Goal: Complete application form: Complete application form

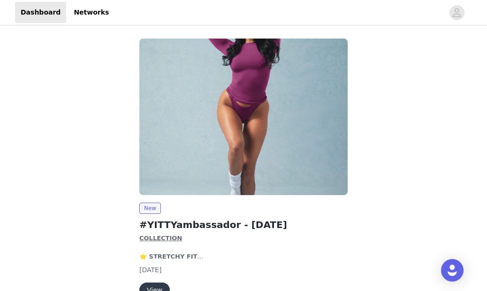
click at [151, 282] on button "View" at bounding box center [154, 289] width 31 height 15
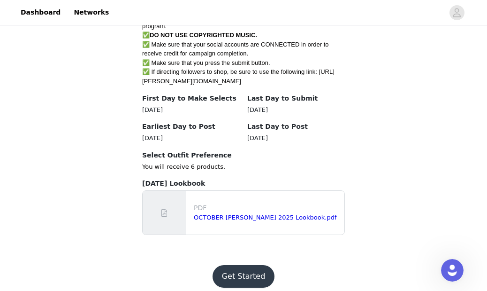
scroll to position [607, 0]
click at [229, 214] on link "OCTOBER [PERSON_NAME] 2025 Lookbook.pdf" at bounding box center [265, 217] width 143 height 7
click at [246, 275] on button "Get Started" at bounding box center [244, 276] width 62 height 23
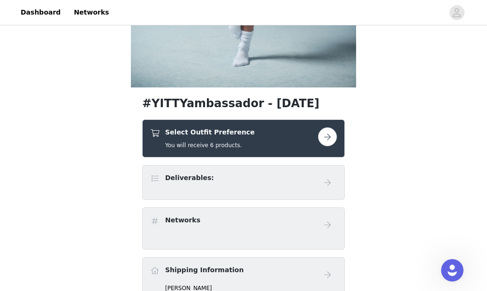
scroll to position [240, 0]
click at [329, 141] on button "button" at bounding box center [327, 136] width 19 height 19
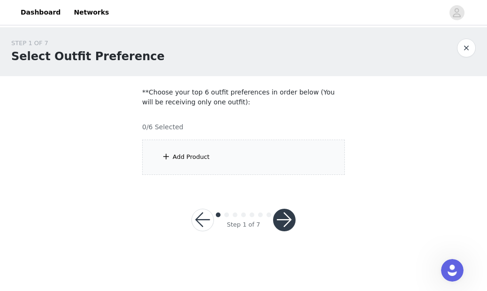
click at [209, 164] on div "Add Product" at bounding box center [243, 156] width 203 height 35
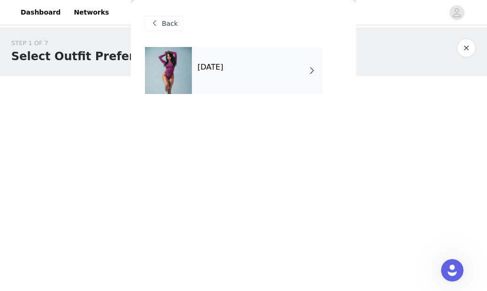
click at [255, 78] on div "[DATE]" at bounding box center [257, 70] width 130 height 47
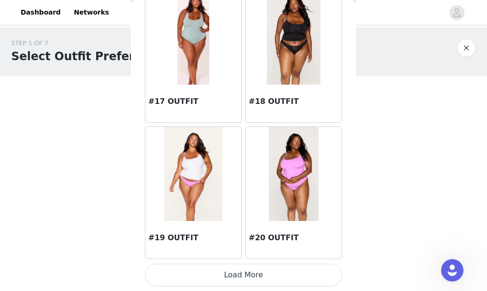
scroll to position [1146, 0]
click at [297, 84] on img at bounding box center [294, 38] width 54 height 94
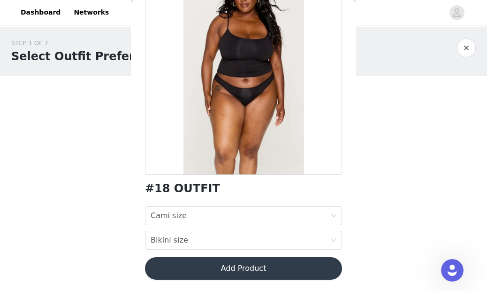
scroll to position [84, 0]
click at [253, 212] on div "Cami size Cami size" at bounding box center [241, 216] width 180 height 18
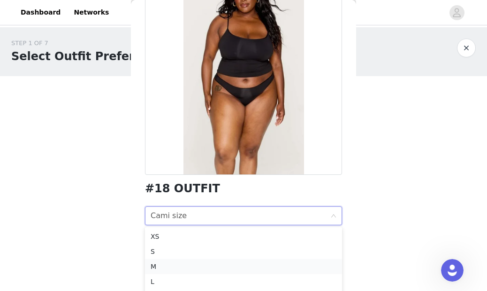
click at [244, 265] on div "M" at bounding box center [244, 266] width 186 height 10
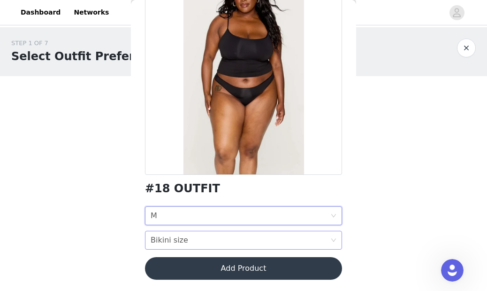
click at [244, 245] on div "Bikini size Bikini size" at bounding box center [241, 240] width 180 height 18
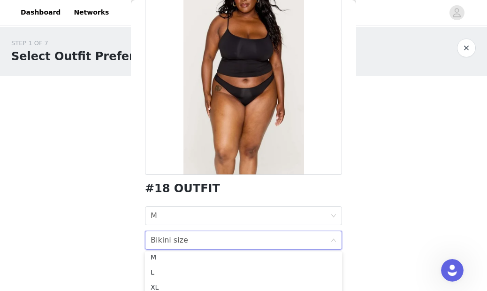
scroll to position [37, 0]
click at [244, 267] on div "L" at bounding box center [244, 269] width 186 height 10
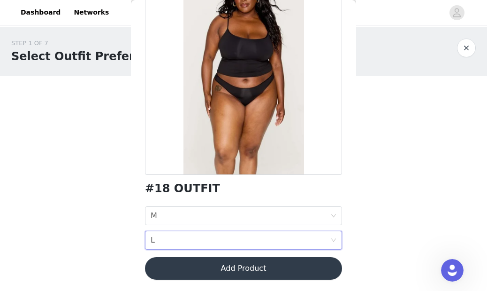
click at [243, 268] on button "Add Product" at bounding box center [243, 268] width 197 height 23
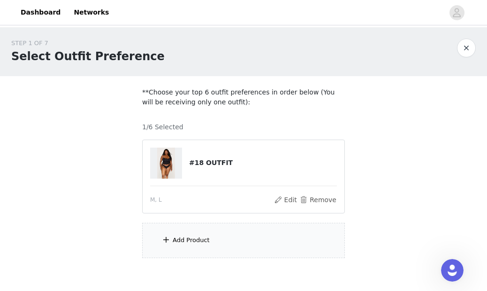
click at [216, 248] on div "Add Product" at bounding box center [243, 239] width 203 height 35
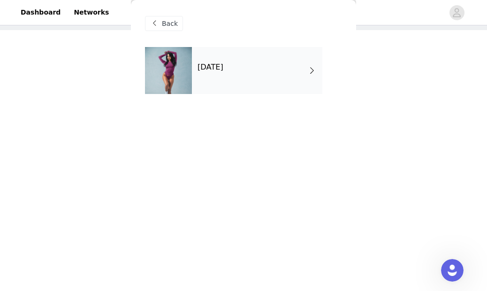
scroll to position [46, 0]
click at [219, 60] on div "[DATE]" at bounding box center [257, 70] width 130 height 47
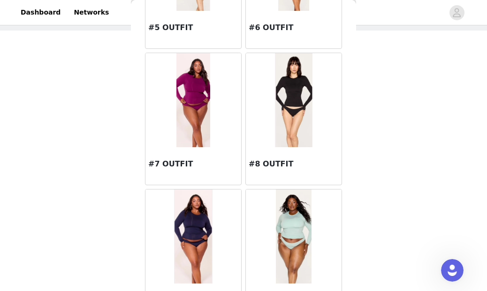
scroll to position [411, 0]
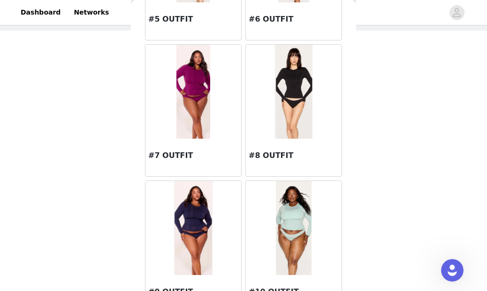
click at [189, 110] on img at bounding box center [193, 92] width 34 height 94
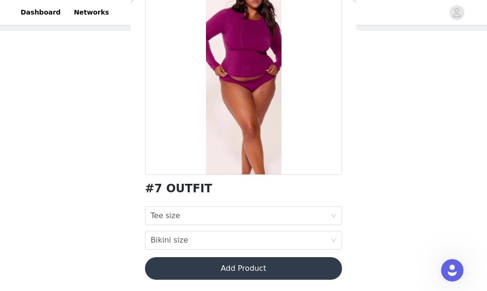
scroll to position [84, 0]
click at [233, 205] on div "#7 OUTFIT Tee size Tee size Bikini size Bikini size Add Product" at bounding box center [243, 126] width 197 height 327
click at [233, 214] on div "Tee size Tee size" at bounding box center [241, 216] width 180 height 18
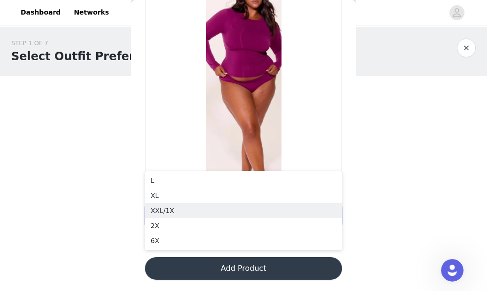
scroll to position [0, 0]
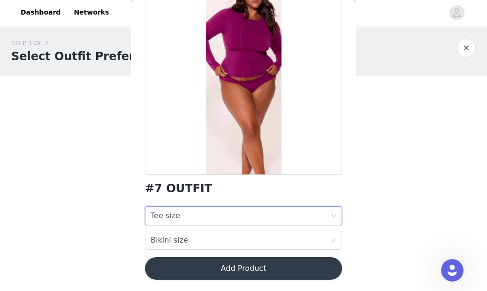
click at [220, 111] on div at bounding box center [243, 68] width 197 height 211
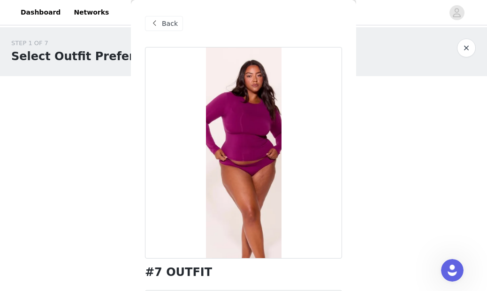
click at [162, 19] on span "Back" at bounding box center [170, 24] width 16 height 10
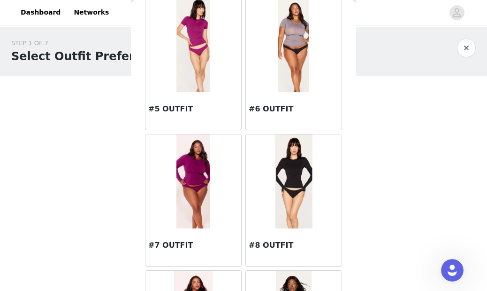
scroll to position [322, 0]
click at [287, 55] on img at bounding box center [293, 45] width 31 height 94
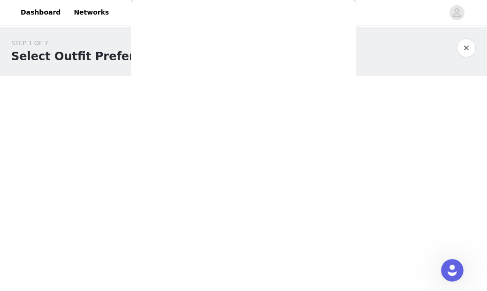
scroll to position [0, 0]
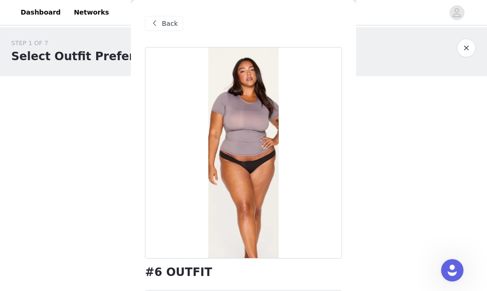
click at [159, 25] on span at bounding box center [154, 23] width 11 height 11
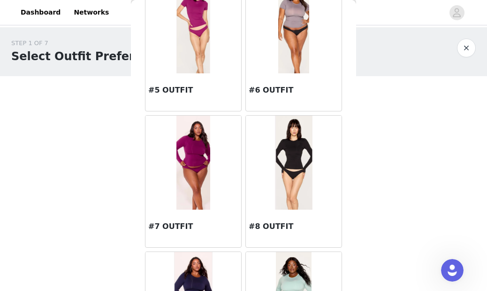
scroll to position [367, 0]
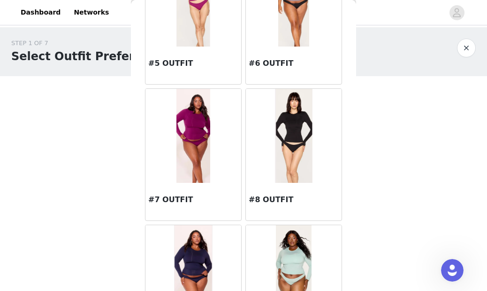
click at [281, 168] on img at bounding box center [294, 136] width 38 height 94
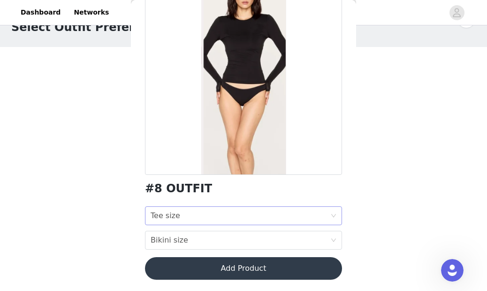
scroll to position [84, 0]
click at [230, 214] on div "Tee size Tee size" at bounding box center [241, 216] width 180 height 18
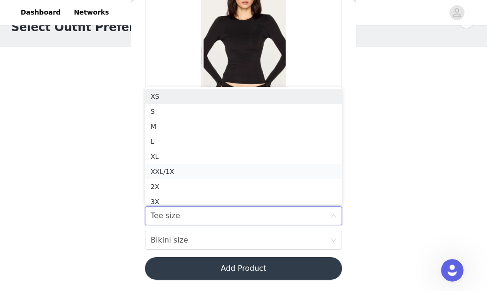
scroll to position [5, 0]
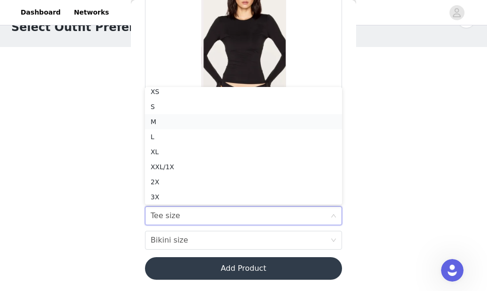
click at [202, 120] on div "M" at bounding box center [244, 121] width 186 height 10
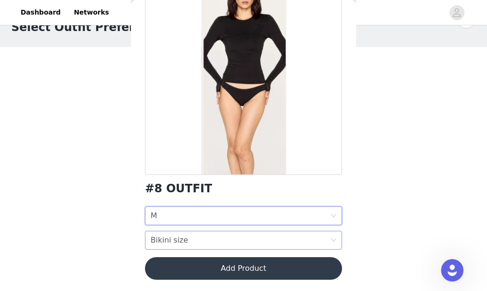
click at [224, 235] on div "Bikini size Bikini size" at bounding box center [241, 240] width 180 height 18
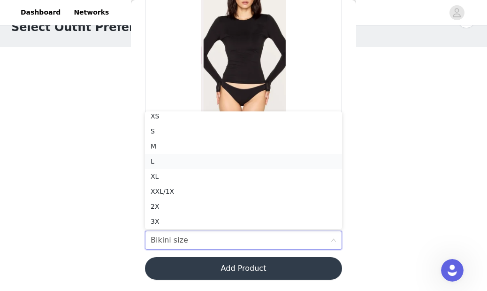
click at [191, 159] on div "L" at bounding box center [244, 161] width 186 height 10
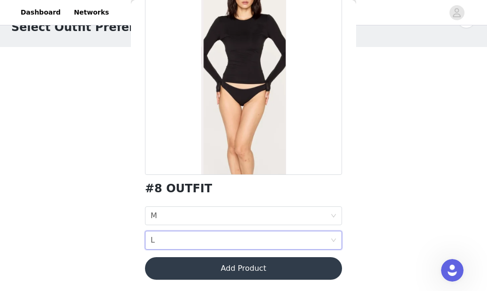
click at [207, 268] on button "Add Product" at bounding box center [243, 268] width 197 height 23
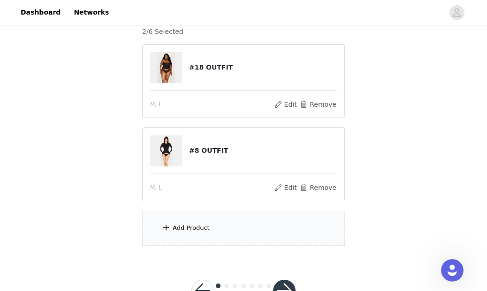
scroll to position [116, 0]
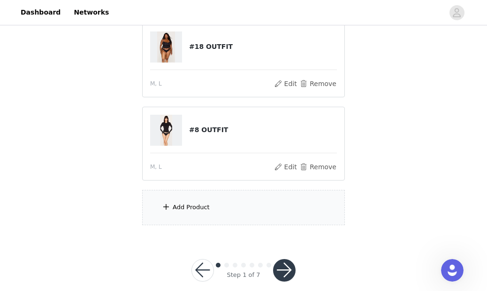
click at [184, 211] on div "Add Product" at bounding box center [243, 207] width 203 height 35
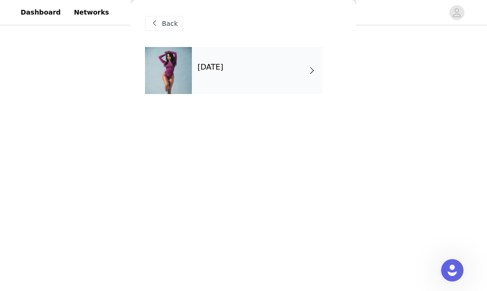
scroll to position [129, 0]
click at [214, 85] on div "[DATE]" at bounding box center [257, 70] width 130 height 47
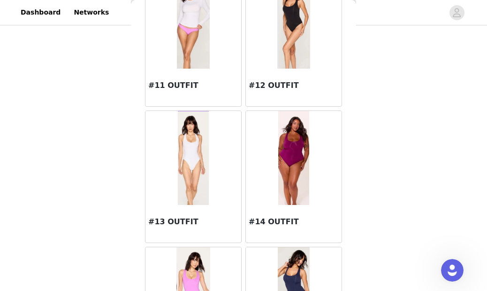
scroll to position [755, 0]
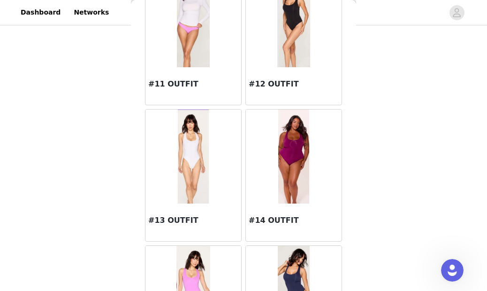
click at [212, 189] on div at bounding box center [193, 156] width 96 height 94
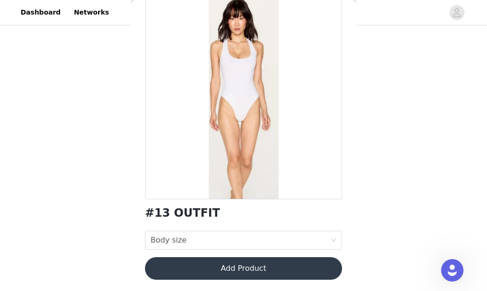
scroll to position [59, 0]
click at [230, 223] on div "#13 OUTFIT Body size Body size Add Product" at bounding box center [243, 139] width 197 height 303
click at [231, 231] on div "Body size Body size" at bounding box center [241, 240] width 180 height 18
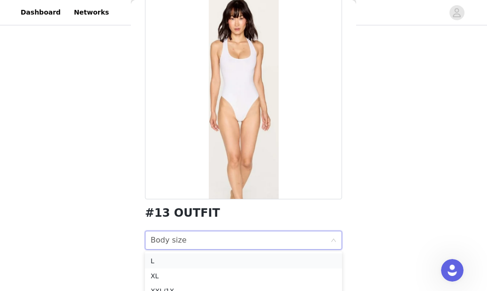
click at [228, 256] on div "L" at bounding box center [244, 260] width 186 height 10
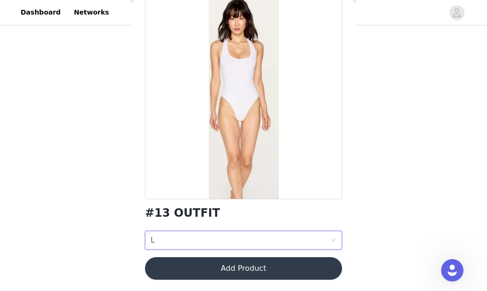
click at [230, 270] on button "Add Product" at bounding box center [243, 268] width 197 height 23
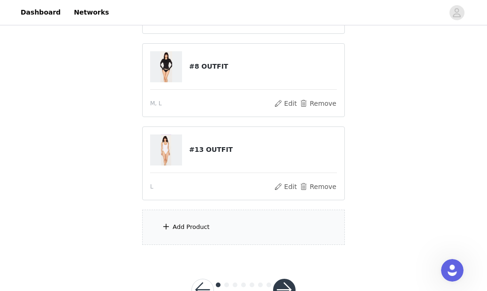
scroll to position [181, 0]
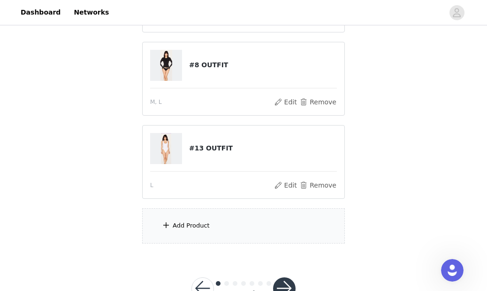
click at [178, 230] on div "Add Product" at bounding box center [243, 225] width 203 height 35
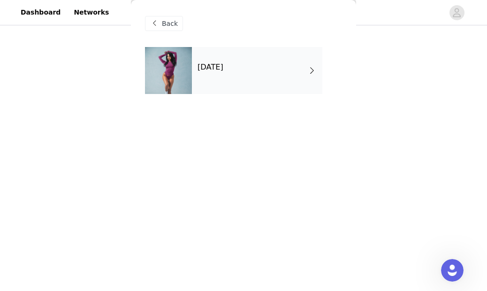
scroll to position [212, 0]
click at [212, 75] on div "[DATE]" at bounding box center [257, 70] width 130 height 47
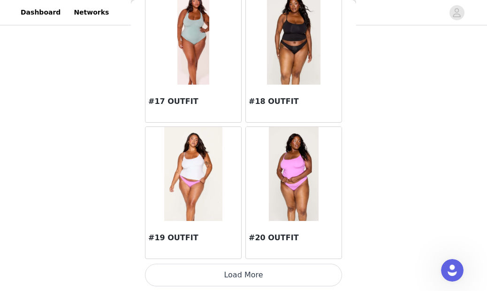
scroll to position [1146, 0]
click at [264, 275] on button "Load More" at bounding box center [243, 274] width 197 height 23
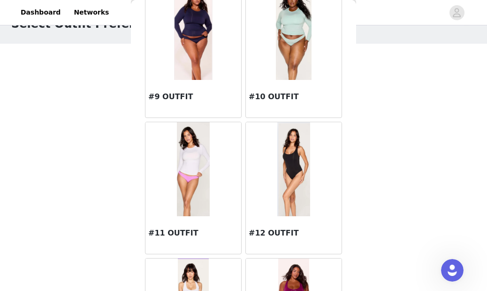
scroll to position [628, 0]
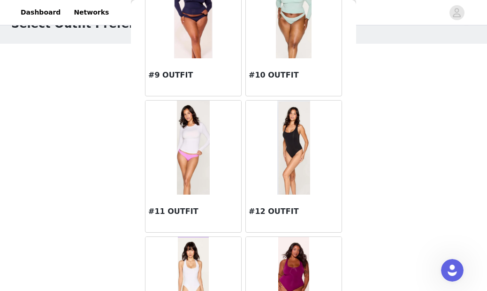
click at [210, 165] on div at bounding box center [193, 147] width 96 height 94
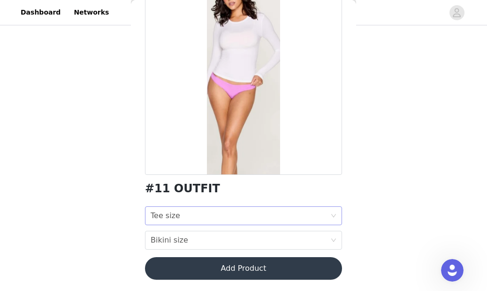
scroll to position [84, 0]
click at [247, 207] on div "Tee size Tee size" at bounding box center [241, 216] width 180 height 18
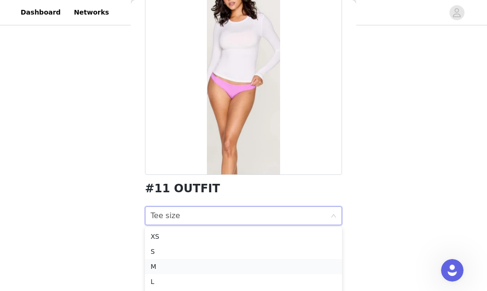
click at [240, 266] on div "M" at bounding box center [244, 266] width 186 height 10
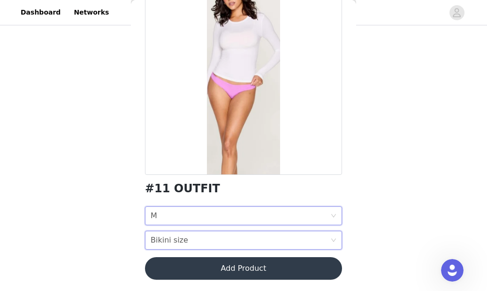
click at [237, 233] on div "Bikini size Bikini size" at bounding box center [241, 240] width 180 height 18
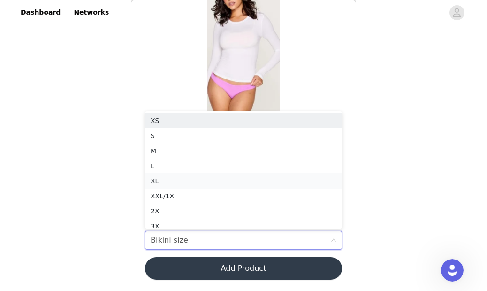
scroll to position [5, 0]
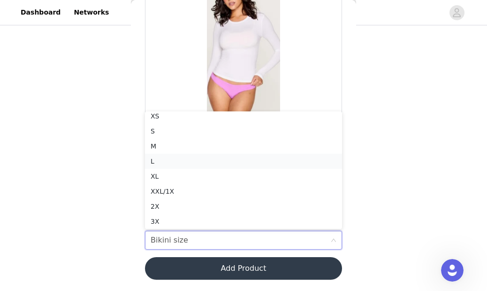
click at [202, 154] on li "L" at bounding box center [243, 160] width 197 height 15
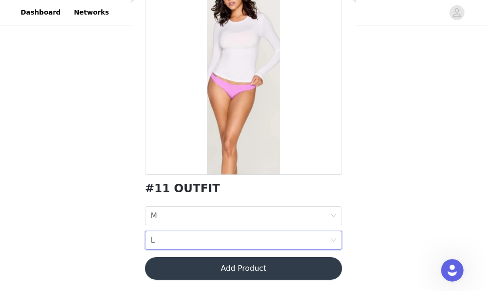
click at [229, 268] on button "Add Product" at bounding box center [243, 268] width 197 height 23
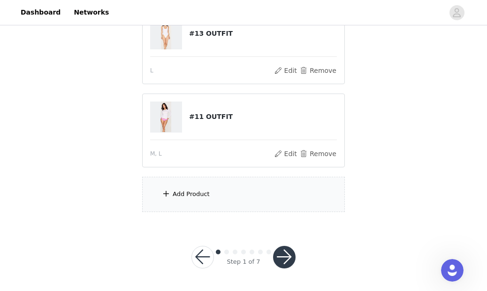
scroll to position [295, 0]
click at [184, 195] on div "Add Product" at bounding box center [191, 194] width 37 height 9
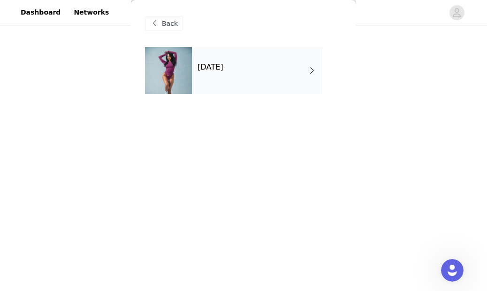
click at [189, 79] on div at bounding box center [168, 70] width 47 height 47
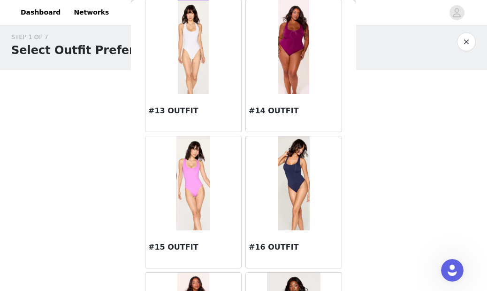
scroll to position [881, 0]
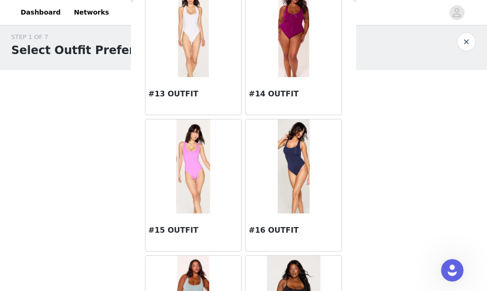
click at [286, 168] on img at bounding box center [294, 166] width 32 height 94
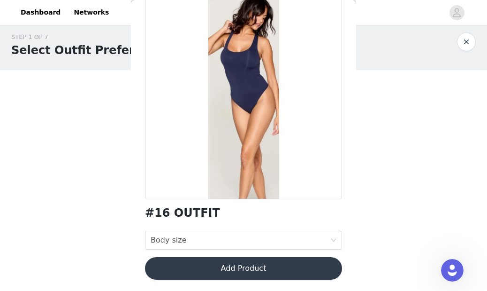
scroll to position [59, 0]
click at [293, 241] on div "Body size Body size" at bounding box center [241, 240] width 180 height 18
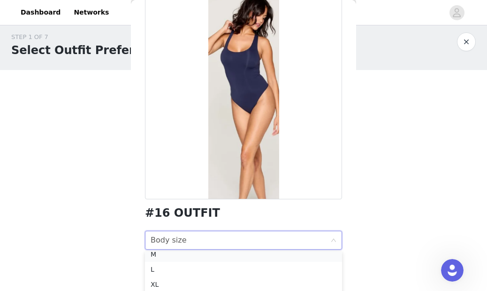
scroll to position [32, 0]
click at [268, 273] on div "L" at bounding box center [244, 273] width 186 height 10
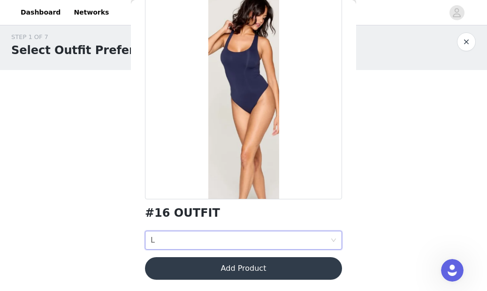
click at [265, 240] on div "Body size L" at bounding box center [241, 240] width 180 height 18
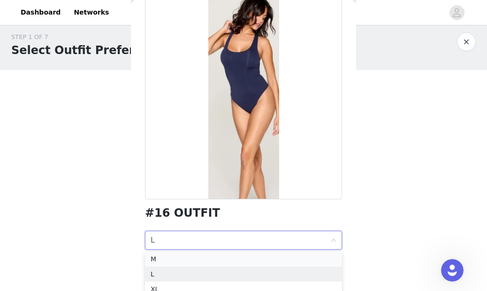
click at [261, 262] on div "M" at bounding box center [244, 258] width 186 height 10
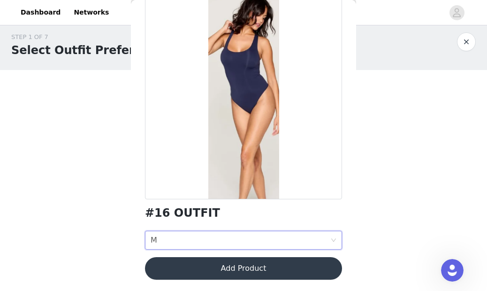
click at [260, 264] on button "Add Product" at bounding box center [243, 268] width 197 height 23
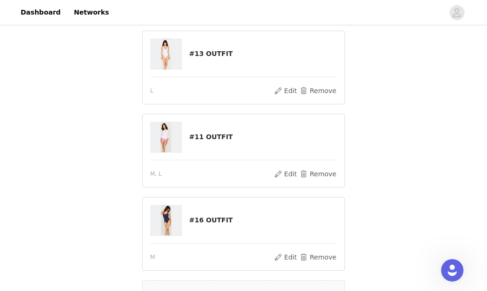
scroll to position [314, 0]
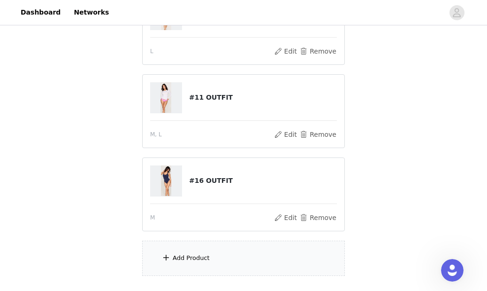
click at [195, 258] on div "Add Product" at bounding box center [191, 257] width 37 height 9
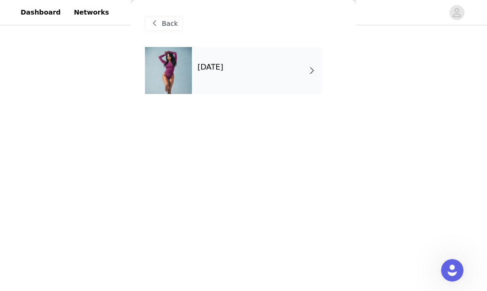
click at [223, 69] on h4 "[DATE]" at bounding box center [211, 67] width 26 height 8
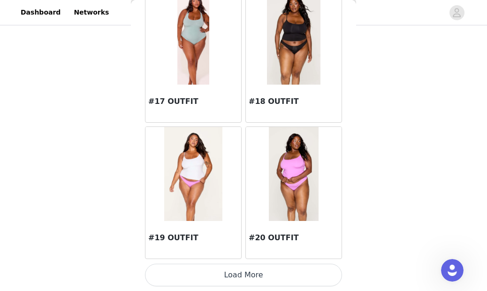
click at [254, 268] on button "Load More" at bounding box center [243, 274] width 197 height 23
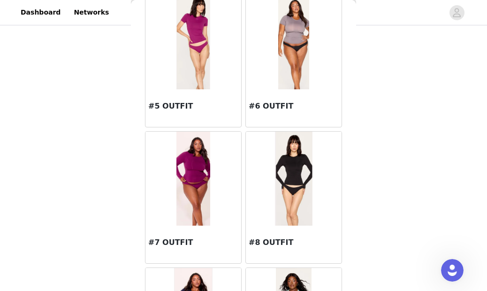
scroll to position [409, 0]
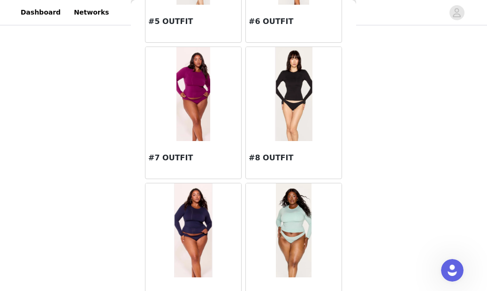
click at [290, 224] on img at bounding box center [293, 230] width 35 height 94
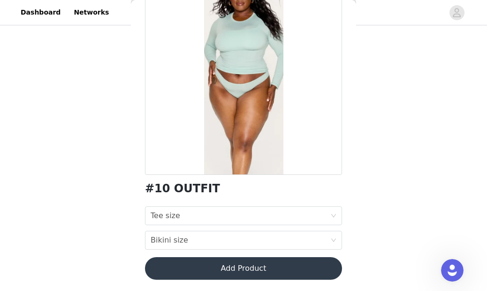
scroll to position [84, 0]
click at [237, 214] on div "Tee size Tee size" at bounding box center [241, 216] width 180 height 18
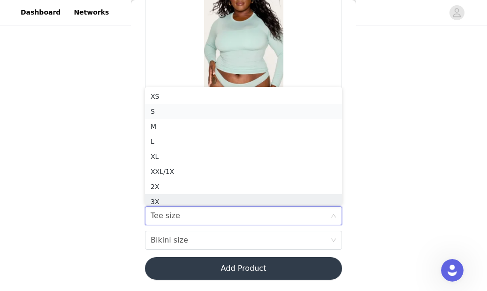
scroll to position [5, 0]
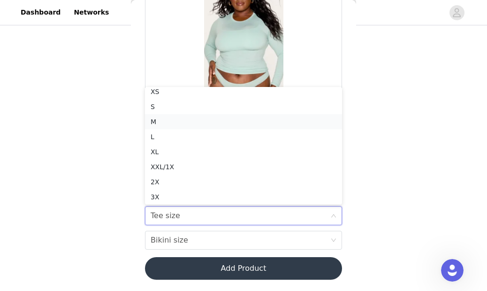
click at [207, 118] on div "M" at bounding box center [244, 121] width 186 height 10
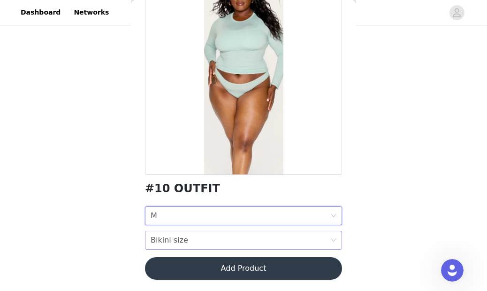
click at [230, 237] on div "Bikini size Bikini size" at bounding box center [241, 240] width 180 height 18
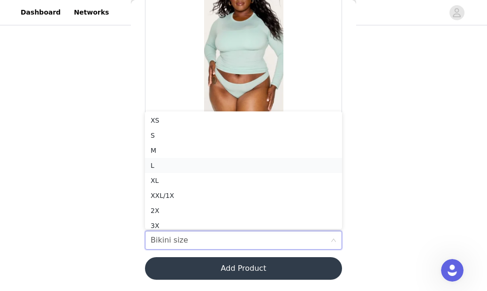
click at [193, 164] on div "L" at bounding box center [244, 165] width 186 height 10
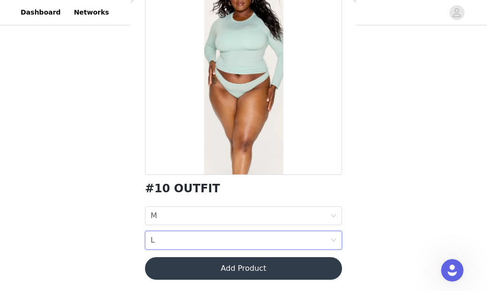
click at [226, 269] on button "Add Product" at bounding box center [243, 268] width 197 height 23
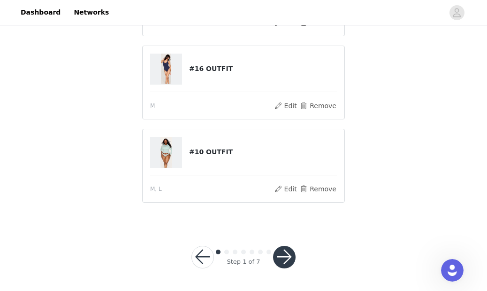
scroll to position [400, 0]
click at [283, 260] on button "button" at bounding box center [284, 257] width 23 height 23
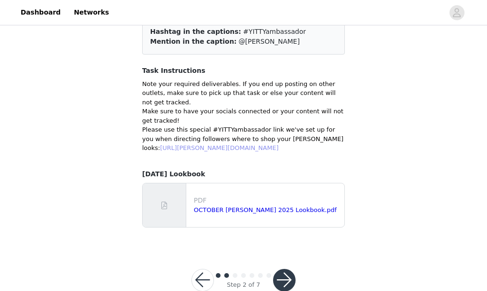
scroll to position [83, 0]
click at [233, 148] on link "[URL][PERSON_NAME][DOMAIN_NAME]" at bounding box center [219, 147] width 119 height 7
drag, startPoint x: 204, startPoint y: 149, endPoint x: 140, endPoint y: 139, distance: 64.6
click at [140, 139] on section "***FTC LEGAL REQUIREMENT***: Hashtag in the captions: #YITTYambassador Mention …" at bounding box center [243, 119] width 225 height 253
copy link "[URL][PERSON_NAME][DOMAIN_NAME]"
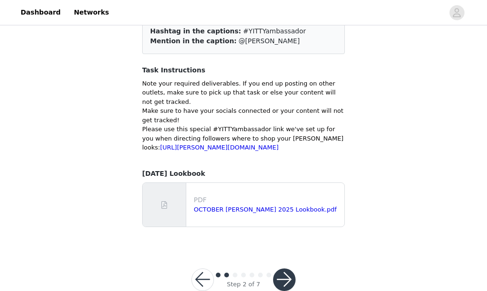
click at [358, 155] on div "STEP 2 OF 7 Deliverables: ***FTC LEGAL REQUIREMENT***: Hashtag in the captions:…" at bounding box center [243, 95] width 487 height 301
click at [318, 161] on p at bounding box center [243, 156] width 203 height 9
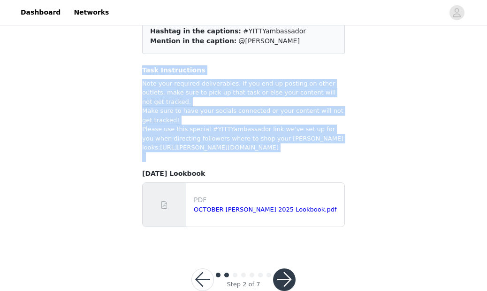
drag, startPoint x: 252, startPoint y: 170, endPoint x: 122, endPoint y: 60, distance: 170.5
click at [116, 60] on div "STEP 2 OF 7 Deliverables: ***FTC LEGAL REQUIREMENT***: Hashtag in the captions:…" at bounding box center [243, 95] width 487 height 301
copy div "Task Instructions Note your required deliverables. If you end up posting on oth…"
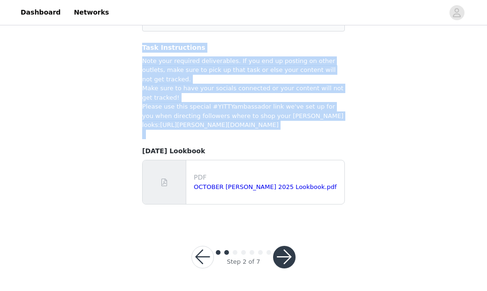
scroll to position [112, 0]
click at [281, 263] on button "button" at bounding box center [284, 256] width 23 height 23
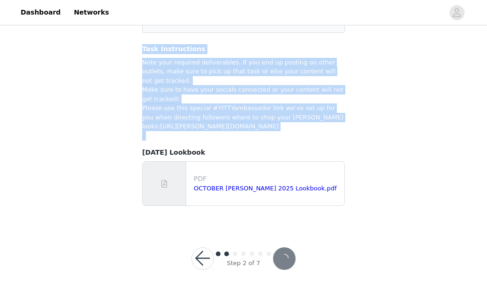
scroll to position [96, 0]
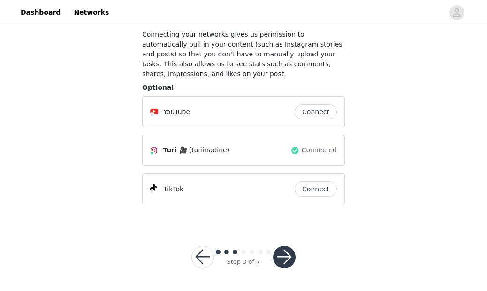
scroll to position [57, 0]
click at [285, 254] on button "button" at bounding box center [284, 257] width 23 height 23
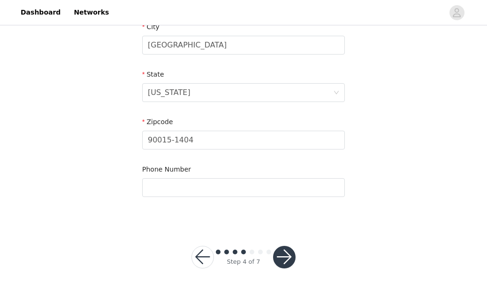
scroll to position [359, 0]
click at [283, 260] on button "button" at bounding box center [284, 257] width 23 height 23
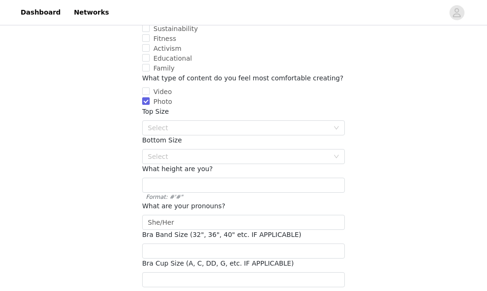
scroll to position [149, 0]
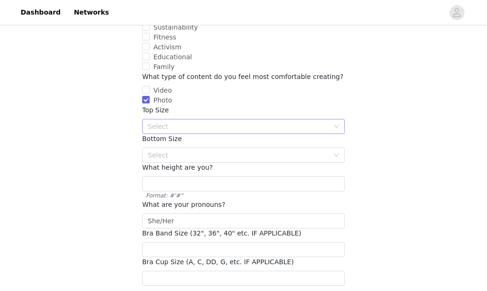
click at [229, 119] on div "Select" at bounding box center [240, 126] width 185 height 14
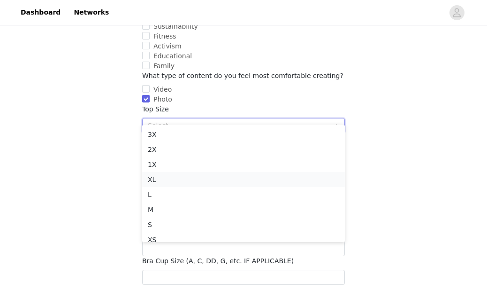
scroll to position [48, 0]
click at [209, 203] on li "M" at bounding box center [243, 206] width 203 height 15
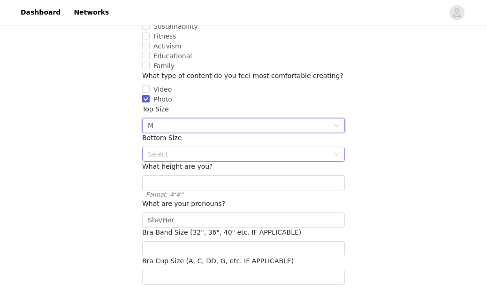
click at [191, 149] on div "Select" at bounding box center [238, 153] width 181 height 9
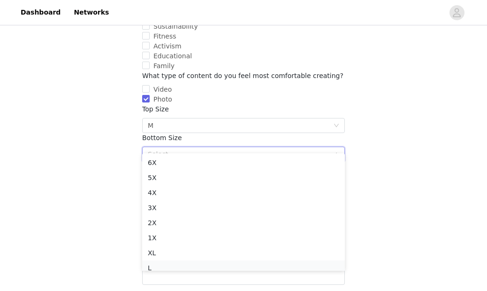
scroll to position [5, 0]
click at [161, 262] on li "L" at bounding box center [243, 262] width 203 height 15
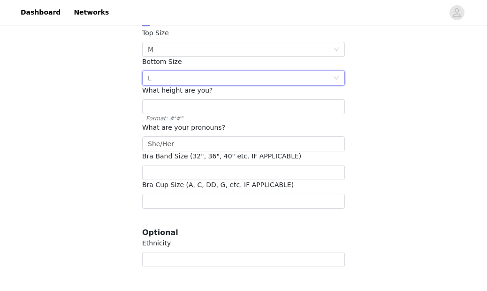
scroll to position [236, 0]
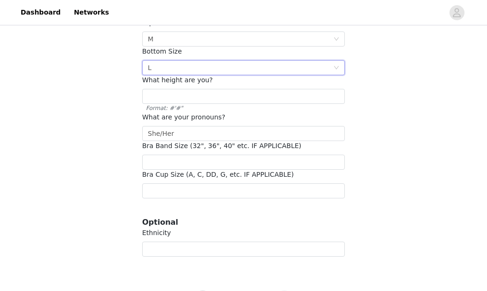
click at [176, 76] on div "What height are you? Format: #'#"" at bounding box center [243, 93] width 203 height 37
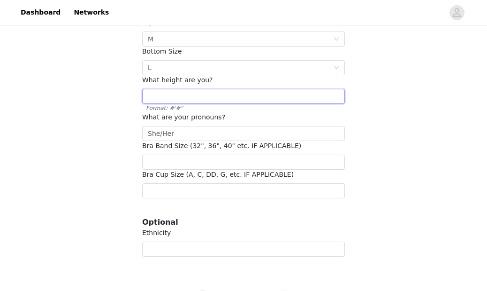
click at [176, 89] on input "text" at bounding box center [243, 96] width 203 height 15
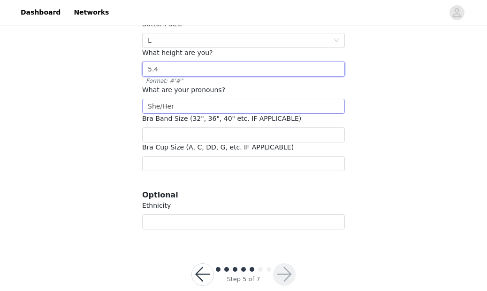
scroll to position [266, 0]
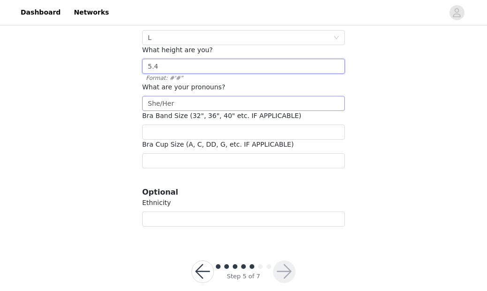
type input "5.4"
click at [160, 96] on input "She/Her" at bounding box center [243, 103] width 203 height 15
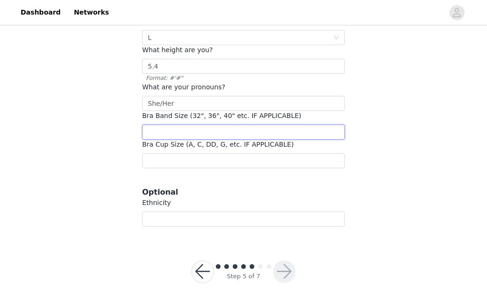
click at [164, 125] on input "number" at bounding box center [243, 131] width 203 height 15
type input "36"
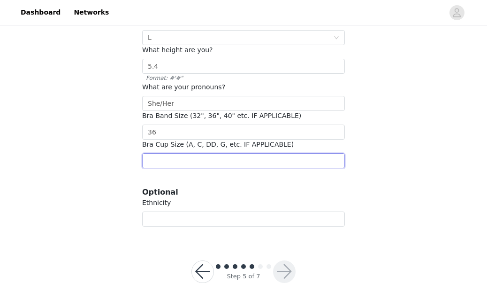
click at [161, 154] on input "text" at bounding box center [243, 160] width 203 height 15
type input "b"
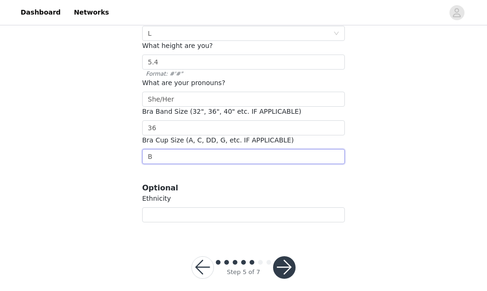
scroll to position [270, 0]
type input "B"
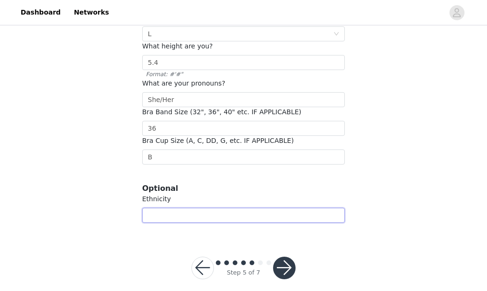
click at [210, 207] on input "text" at bounding box center [243, 214] width 203 height 15
type input "Black"
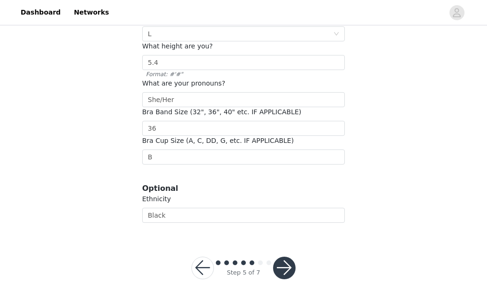
click at [281, 259] on button "button" at bounding box center [284, 267] width 23 height 23
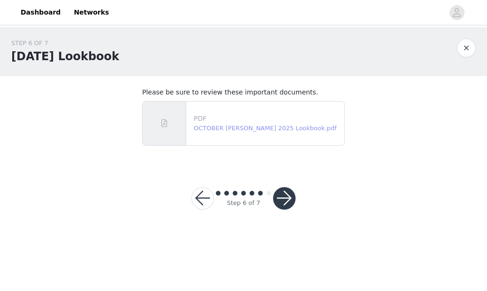
click at [282, 130] on link "OCTOBER [PERSON_NAME] 2025 Lookbook.pdf" at bounding box center [265, 127] width 143 height 7
click at [278, 201] on button "button" at bounding box center [284, 198] width 23 height 23
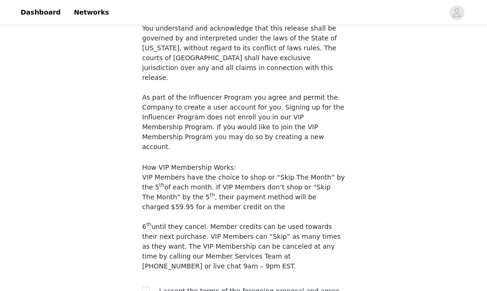
scroll to position [883, 0]
click at [219, 287] on span "I accept the terms of the foregoing proposal and agree to the privacy policy an…" at bounding box center [249, 295] width 180 height 17
click at [145, 287] on input "checkbox" at bounding box center [145, 290] width 7 height 7
checkbox input "true"
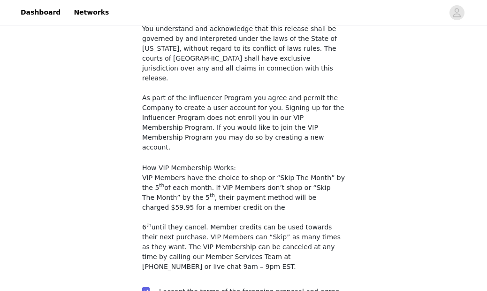
scroll to position [48, 0]
